Goal: Task Accomplishment & Management: Manage account settings

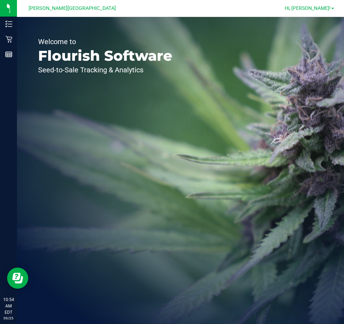
click at [318, 9] on span "Hi, [PERSON_NAME]!" at bounding box center [307, 8] width 46 height 6
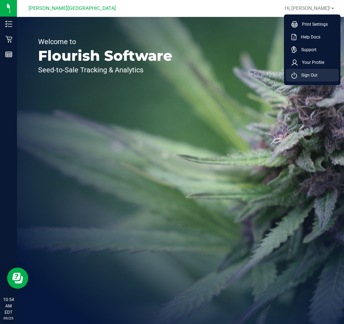
click at [314, 73] on span "Sign Out" at bounding box center [307, 75] width 20 height 7
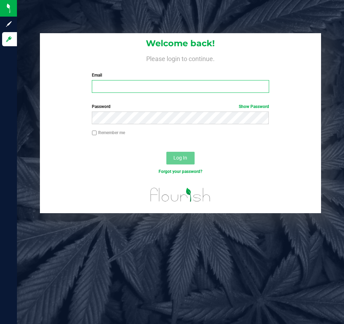
click at [114, 90] on input "Email" at bounding box center [180, 86] width 177 height 13
click at [218, 90] on input "[EMAIL_ADDRESS]" at bounding box center [180, 86] width 177 height 13
type input "[EMAIL_ADDRESS][DOMAIN_NAME]"
click at [166, 152] on button "Log In" at bounding box center [180, 158] width 28 height 13
